Goal: Transaction & Acquisition: Subscribe to service/newsletter

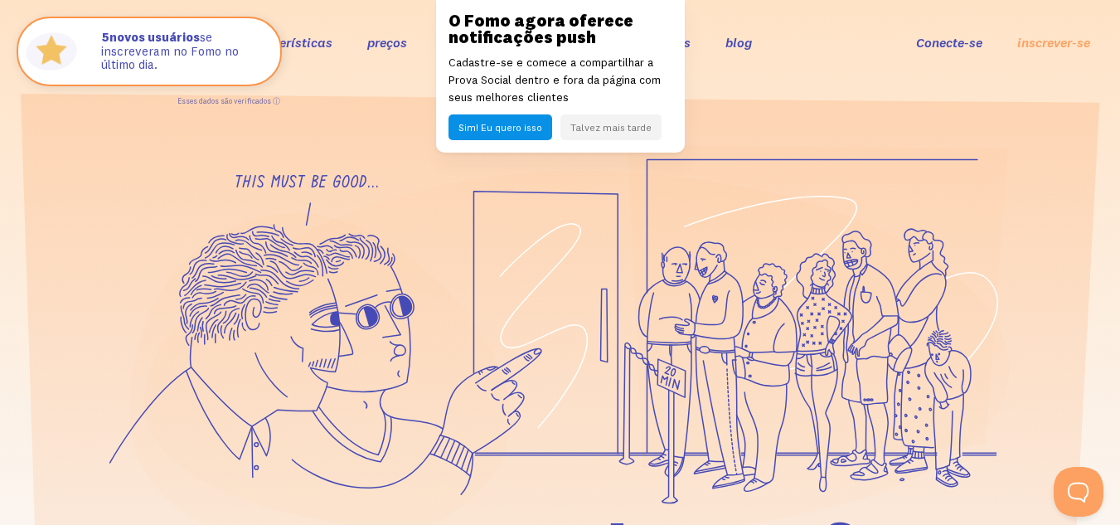
drag, startPoint x: 640, startPoint y: 112, endPoint x: 616, endPoint y: 124, distance: 26.7
click at [638, 114] on div "O Fomo agora oferece notificações push Cadastre-se e comece a compartilhar a Pr…" at bounding box center [560, 76] width 249 height 153
click at [615, 124] on font "Talvez mais tarde" at bounding box center [610, 127] width 81 height 12
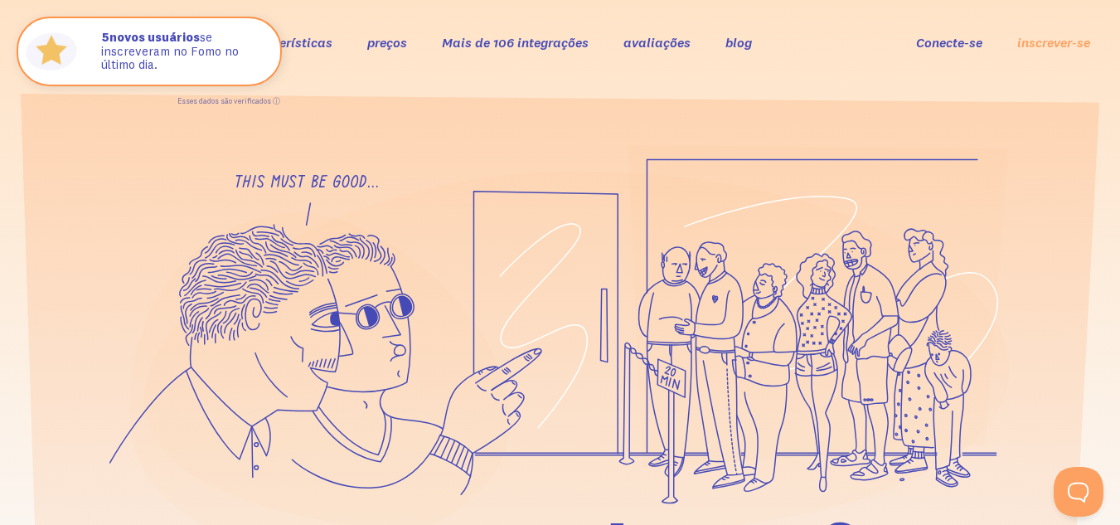
click at [572, 48] on font "Mais de 106 integrações" at bounding box center [515, 42] width 147 height 17
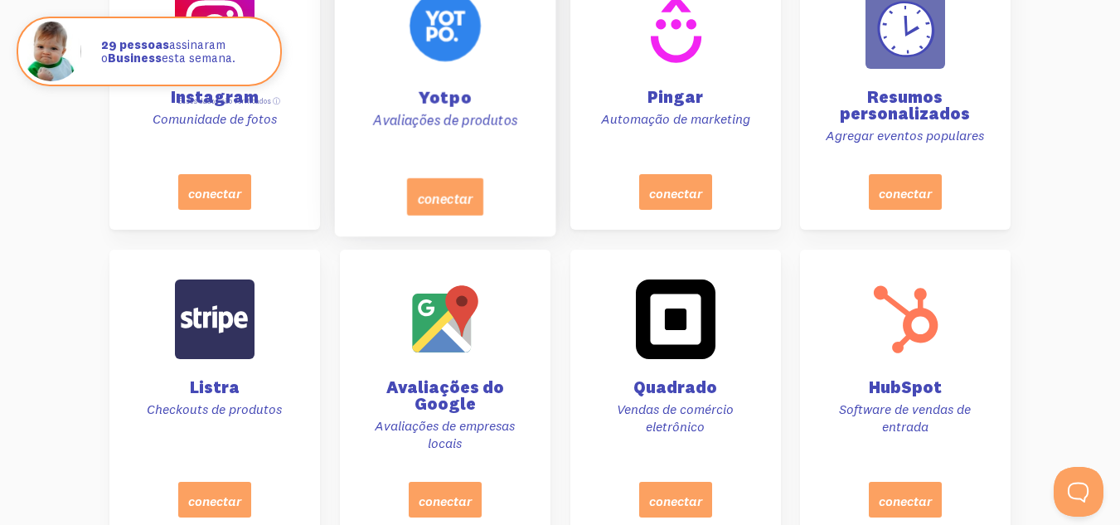
scroll to position [1105, 0]
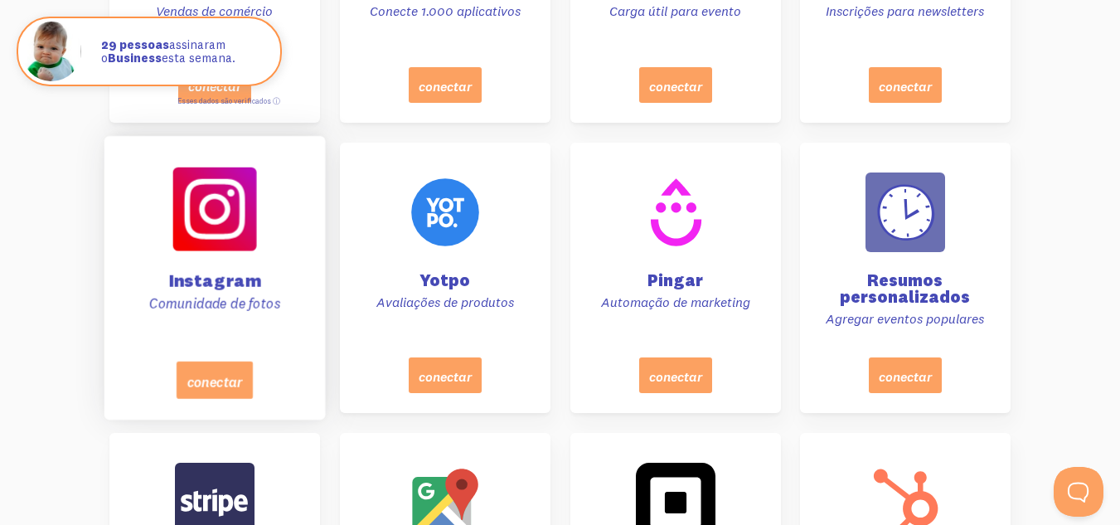
click at [227, 219] on div at bounding box center [214, 209] width 84 height 84
